Goal: Information Seeking & Learning: Learn about a topic

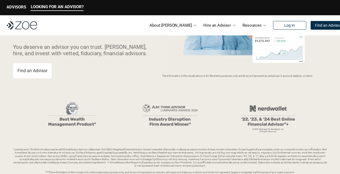
scroll to position [71, 0]
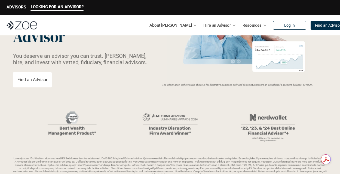
click at [81, 146] on div "***The information in the visuals is for informational purposes only, and does …" at bounding box center [170, 144] width 314 height 78
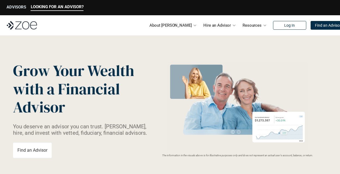
click at [18, 7] on p "ADVISORS" at bounding box center [17, 7] width 20 height 5
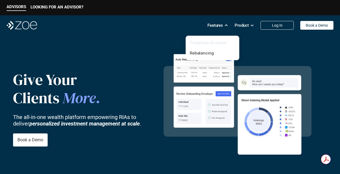
click at [212, 44] on link "Transition Account" at bounding box center [208, 42] width 37 height 5
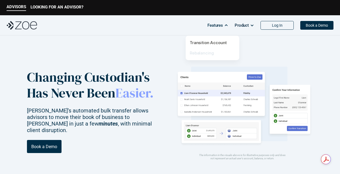
click at [208, 54] on link "Rebalancing" at bounding box center [202, 52] width 24 height 5
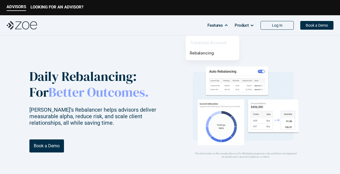
click at [210, 43] on link "Transition Account" at bounding box center [208, 42] width 37 height 5
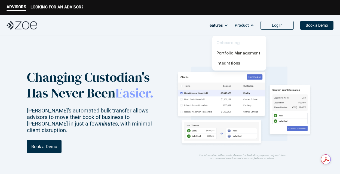
click at [229, 44] on link "Onboarding" at bounding box center [227, 42] width 23 height 5
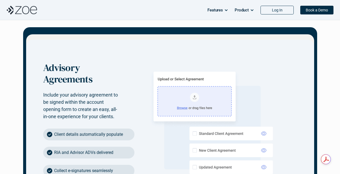
scroll to position [582, 0]
drag, startPoint x: 117, startPoint y: 151, endPoint x: 53, endPoint y: 150, distance: 64.3
click at [53, 150] on div "RIA and Advisor ADVs delivered" at bounding box center [88, 153] width 91 height 12
copy p "RIA and Advisor ADVs delivered"
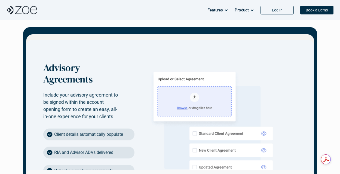
click at [131, 148] on div "RIA and Advisor ADVs delivered" at bounding box center [88, 153] width 91 height 12
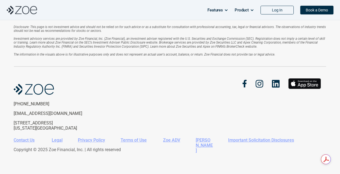
scroll to position [1221, 0]
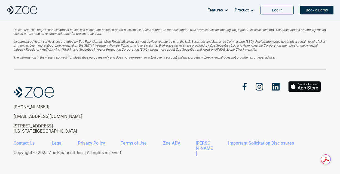
click at [273, 86] on img at bounding box center [276, 87] width 8 height 8
